Goal: Task Accomplishment & Management: Manage account settings

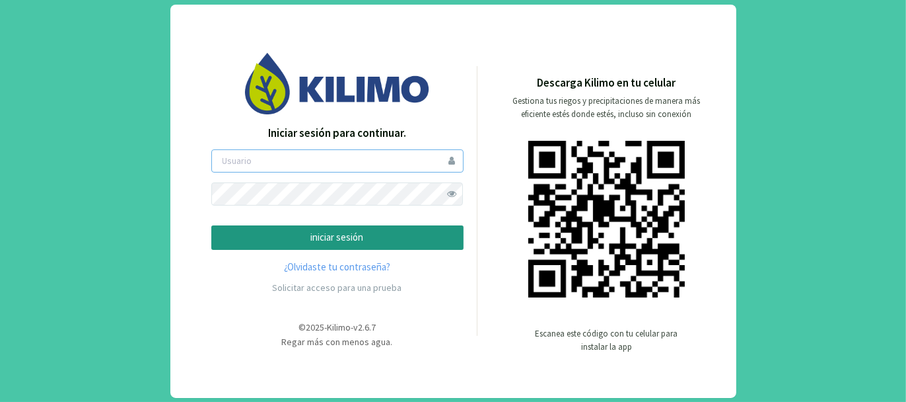
type input "tacchi"
click at [335, 235] on p "iniciar sesión" at bounding box center [338, 237] width 230 height 15
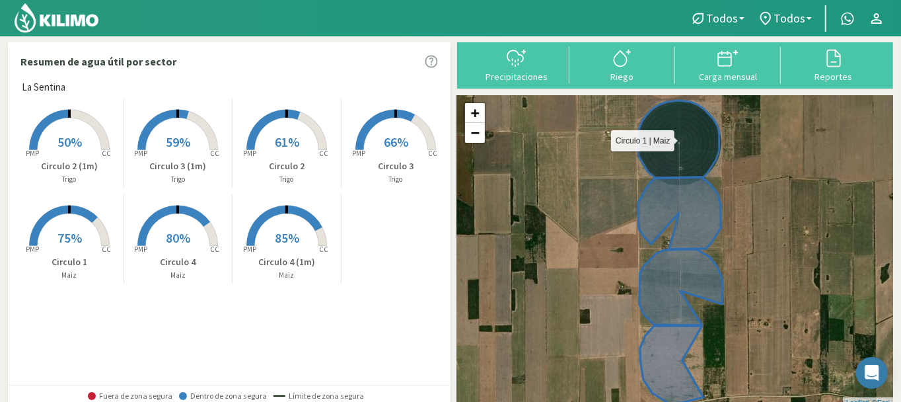
click at [684, 143] on icon at bounding box center [678, 139] width 81 height 78
click at [646, 139] on icon at bounding box center [678, 139] width 81 height 78
click at [879, 17] on icon at bounding box center [877, 19] width 16 height 16
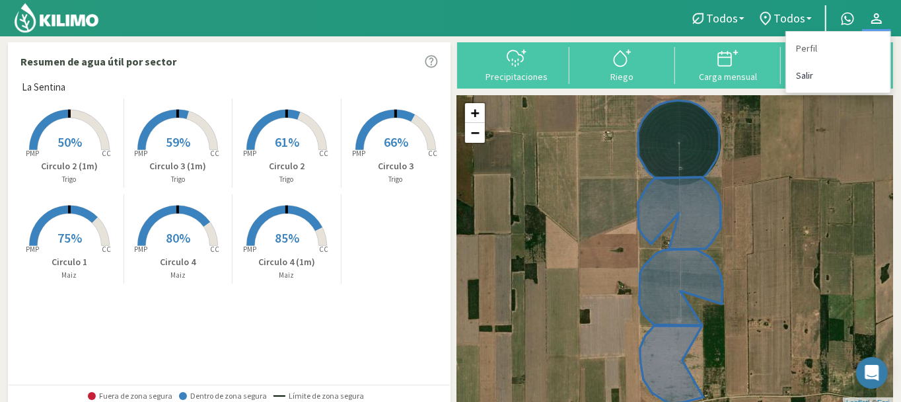
click at [814, 71] on link "Salir" at bounding box center [838, 75] width 104 height 27
